Goal: Task Accomplishment & Management: Manage account settings

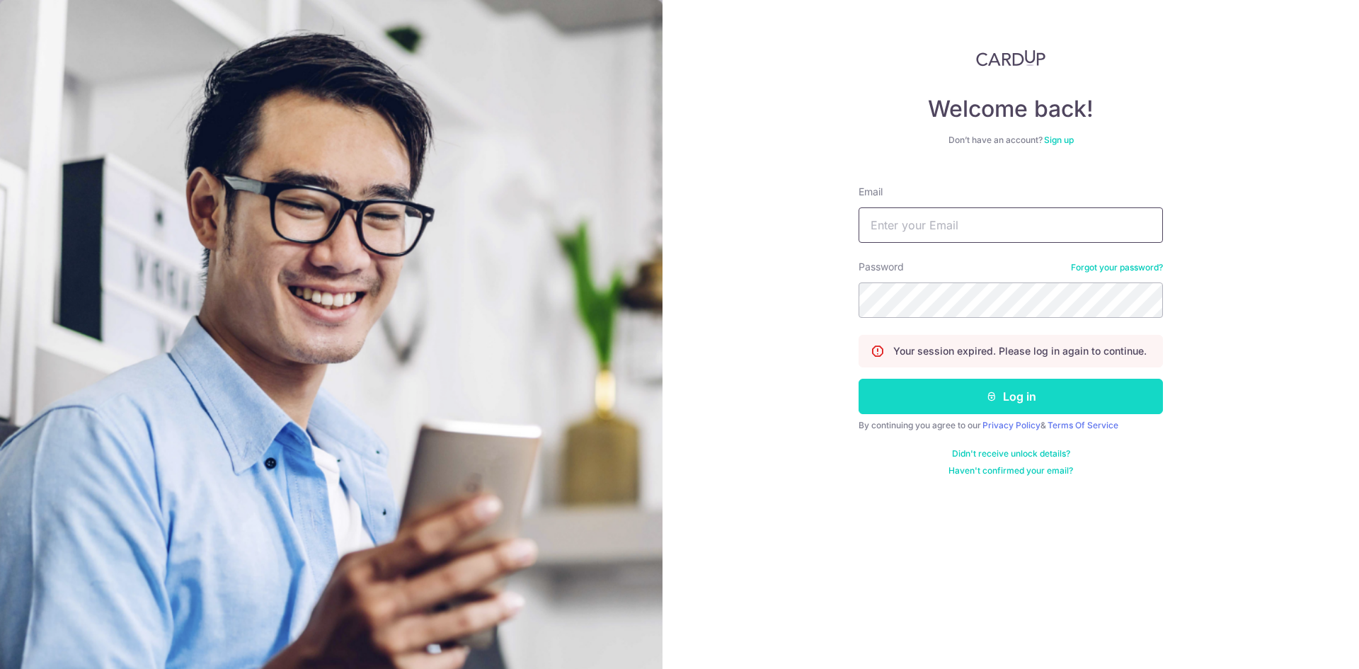
type input "[EMAIL_ADDRESS][DOMAIN_NAME]"
click at [1055, 404] on button "Log in" at bounding box center [1010, 396] width 304 height 35
